Goal: Register for event/course

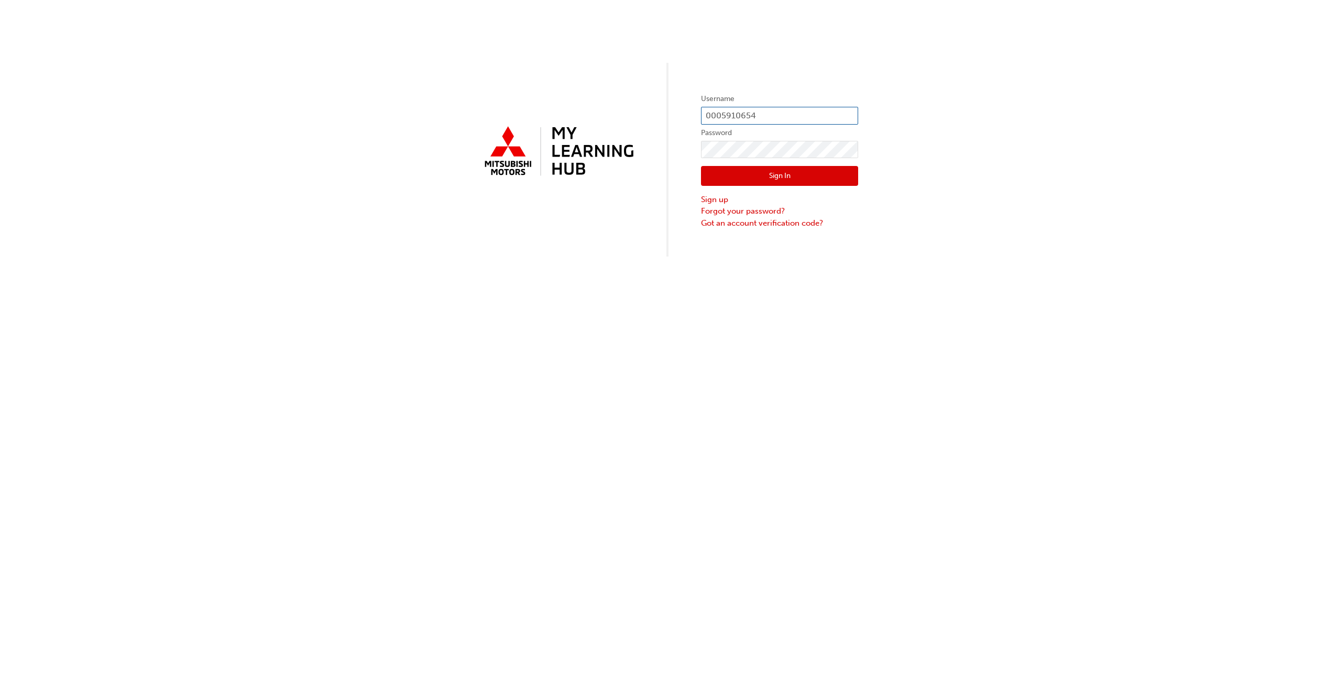
click at [751, 117] on input "0005910654" at bounding box center [779, 116] width 157 height 18
click at [768, 110] on input "0005910654" at bounding box center [779, 116] width 157 height 18
click at [753, 119] on input "0005910654" at bounding box center [779, 116] width 157 height 18
click at [754, 117] on input "0005910654" at bounding box center [779, 116] width 157 height 18
click at [755, 115] on input "0005910654" at bounding box center [779, 116] width 157 height 18
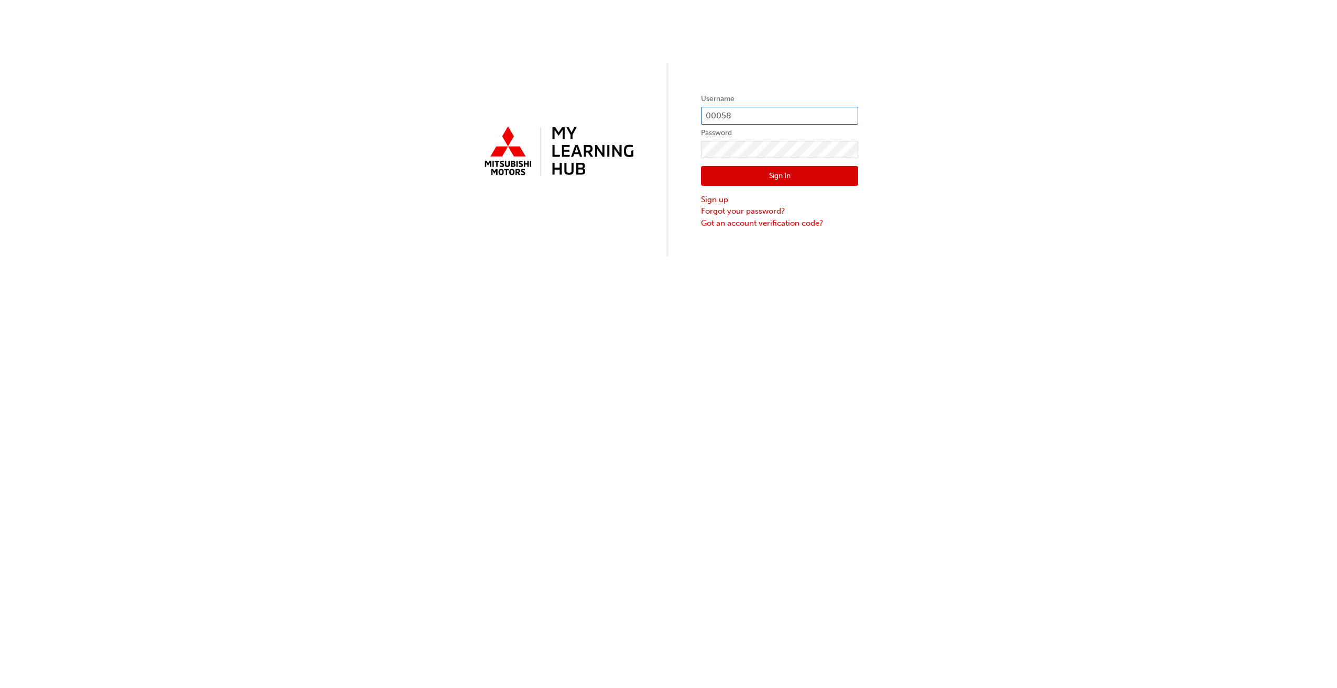
type input "0005894737"
click button "Sign In" at bounding box center [779, 176] width 157 height 20
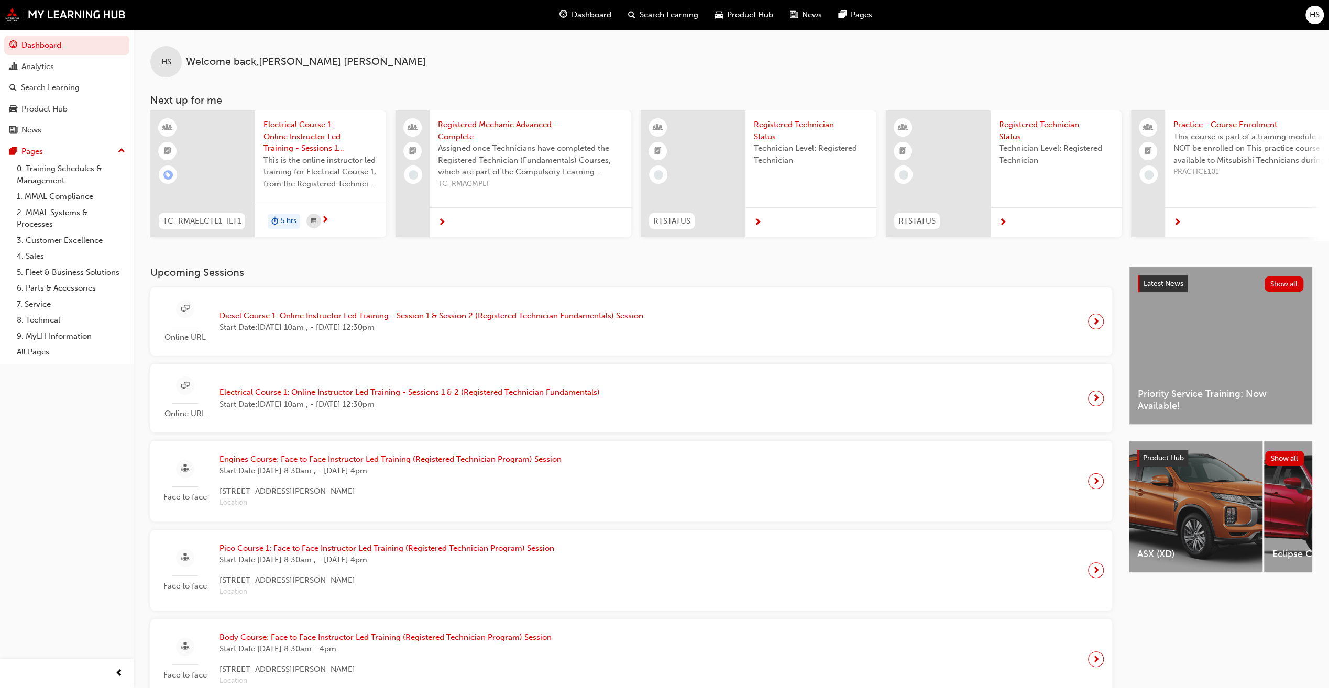
click at [332, 320] on span "Diesel Course 1: Online Instructor Led Training - Session 1 & Session 2 (Regist…" at bounding box center [432, 316] width 424 height 12
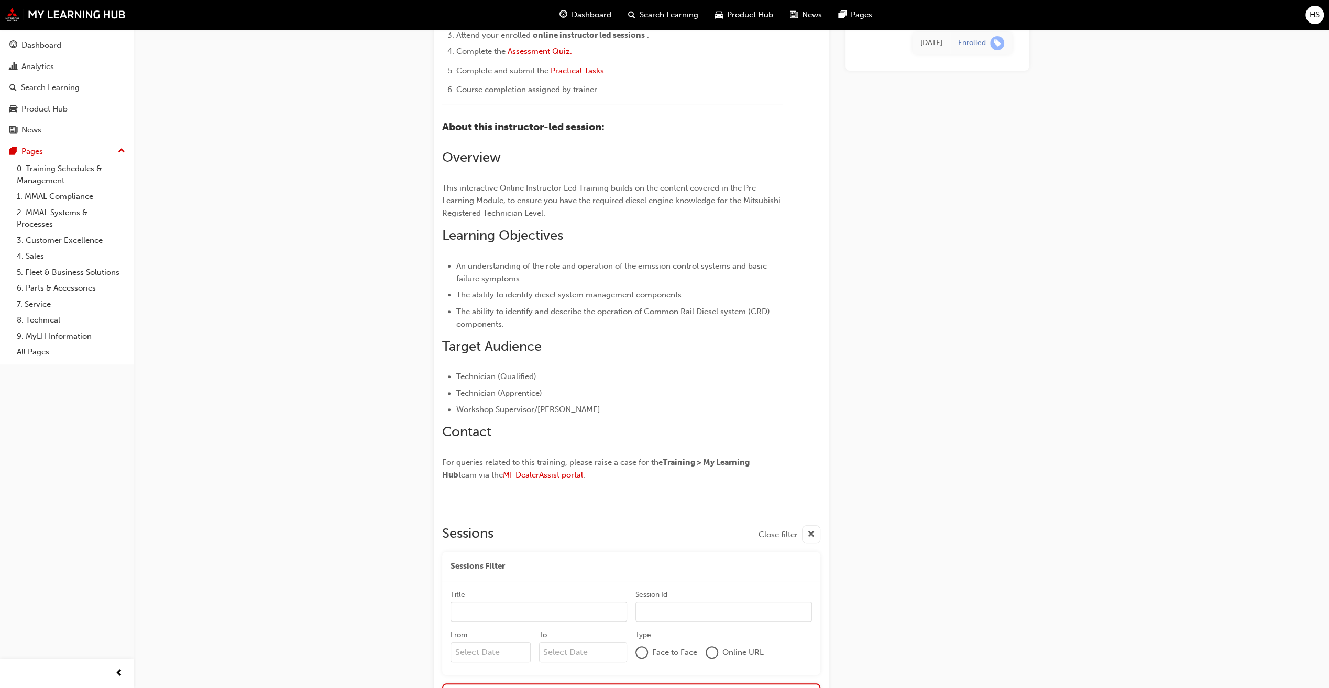
scroll to position [959, 0]
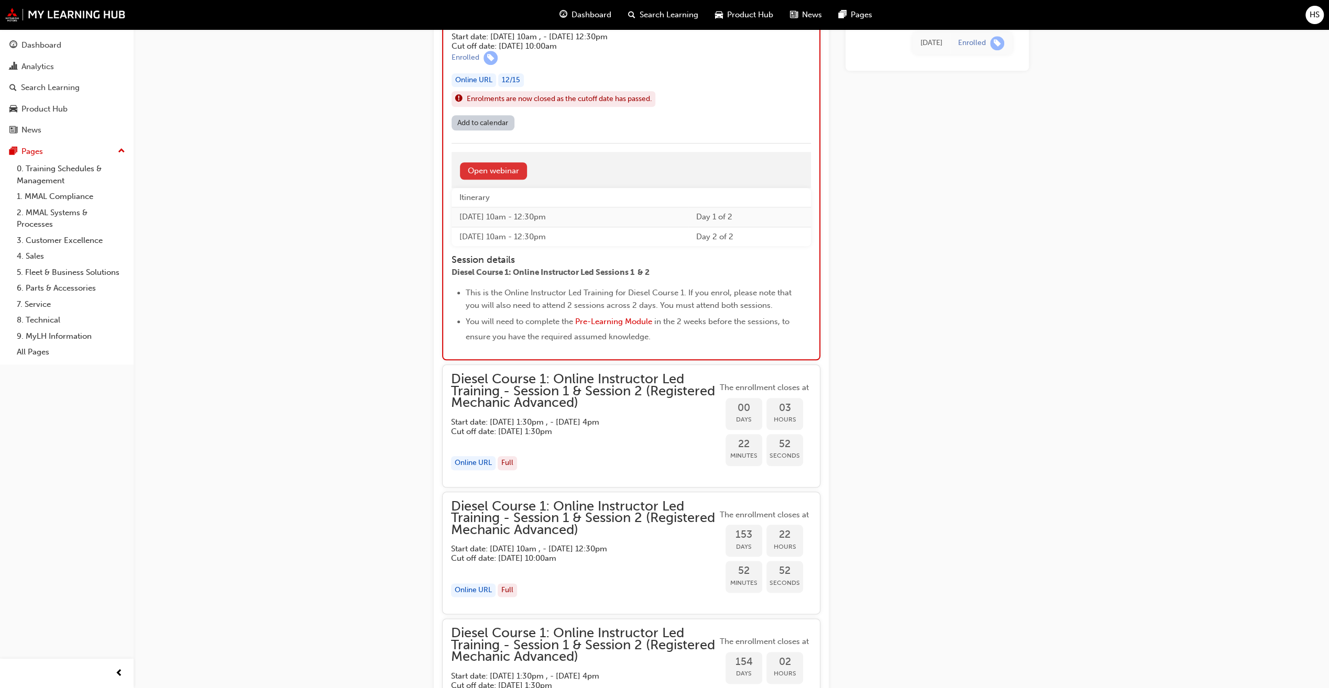
click at [507, 167] on link "Open webinar" at bounding box center [493, 170] width 67 height 17
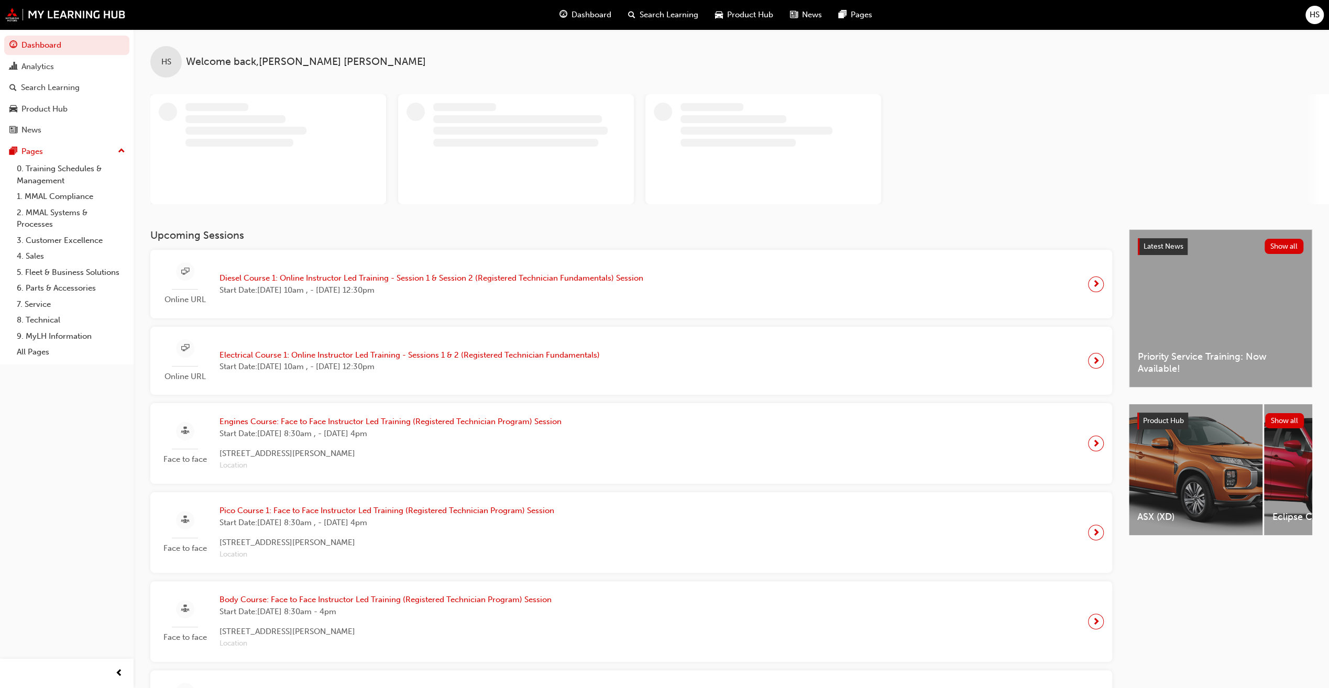
click at [440, 275] on span "Diesel Course 1: Online Instructor Led Training - Session 1 & Session 2 (Regist…" at bounding box center [432, 278] width 424 height 12
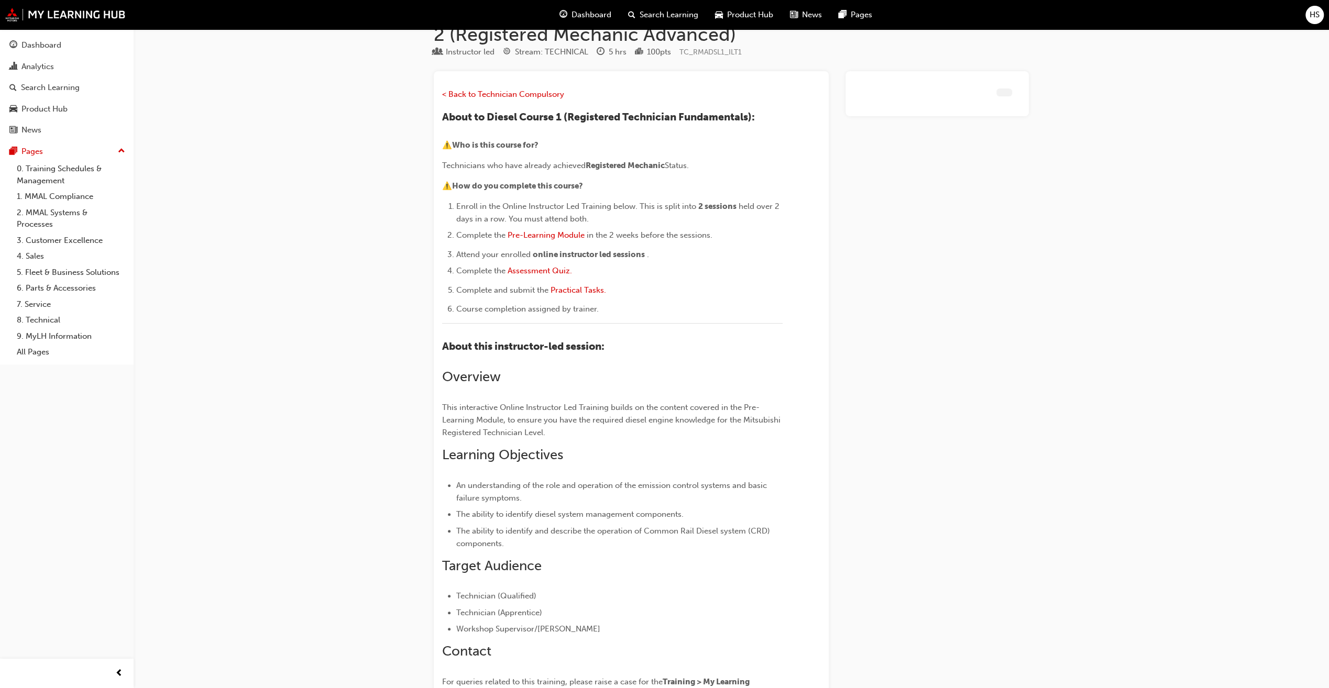
scroll to position [968, 0]
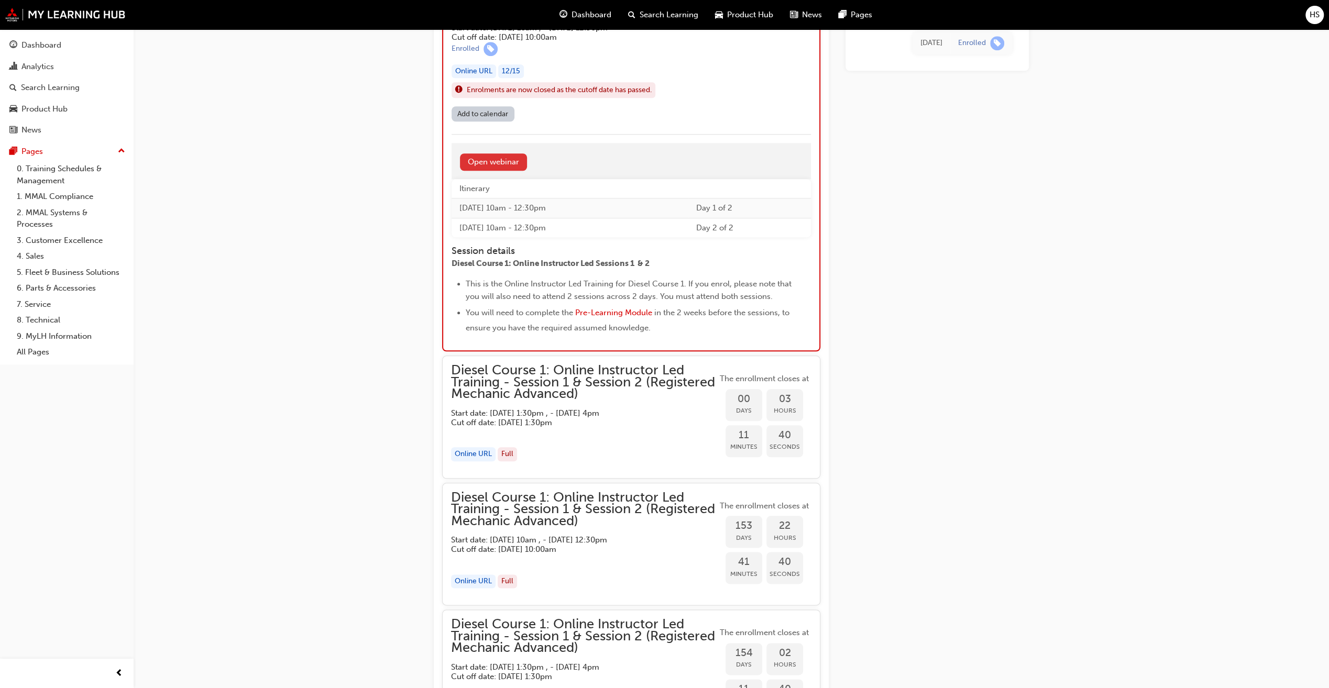
click at [508, 162] on link "Open webinar" at bounding box center [493, 162] width 67 height 17
